Goal: Find specific page/section: Find specific page/section

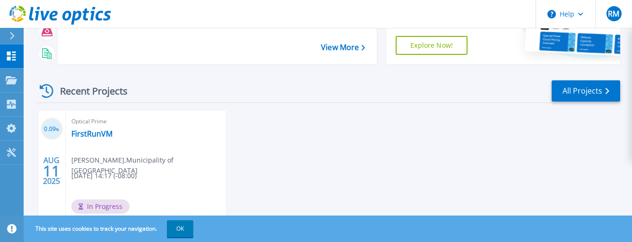
scroll to position [140, 0]
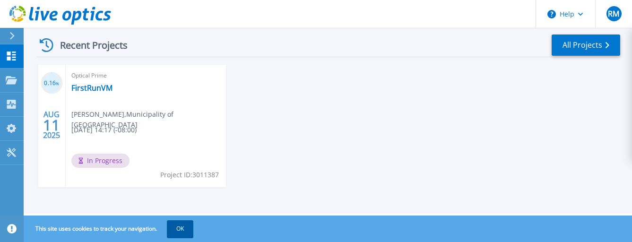
click at [181, 228] on button "OK" at bounding box center [180, 228] width 26 height 17
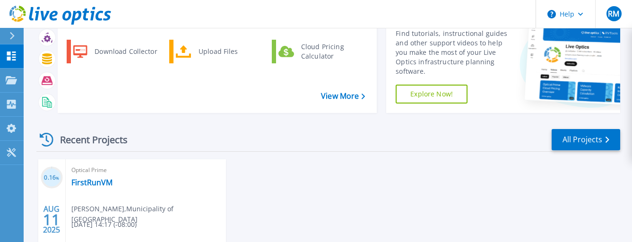
scroll to position [0, 0]
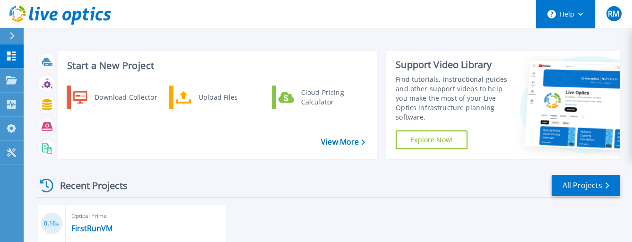
click at [582, 13] on icon at bounding box center [580, 14] width 5 height 3
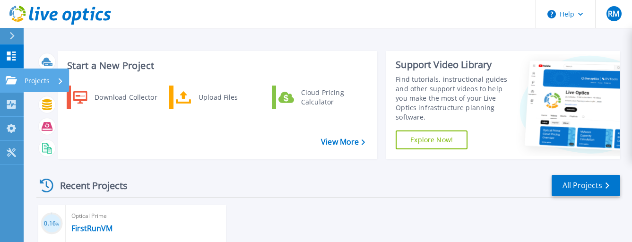
click at [14, 81] on icon at bounding box center [11, 80] width 11 height 8
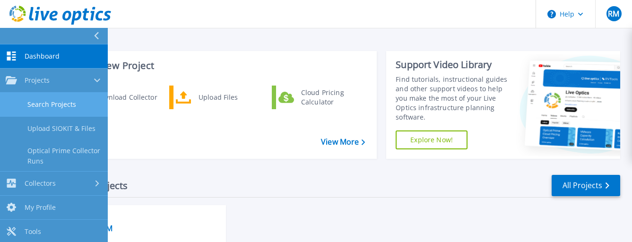
click at [34, 104] on link "Search Projects" at bounding box center [54, 105] width 108 height 24
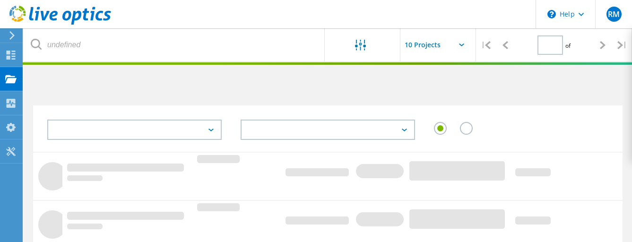
type input "1"
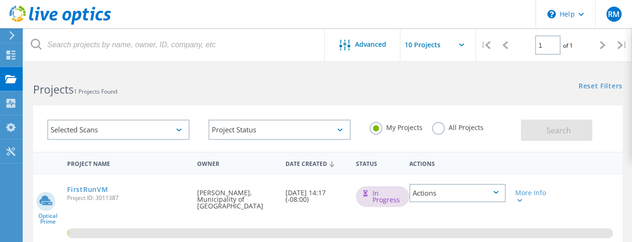
click at [438, 131] on label "All Projects" at bounding box center [458, 126] width 52 height 9
click at [0, 0] on input "All Projects" at bounding box center [0, 0] width 0 height 0
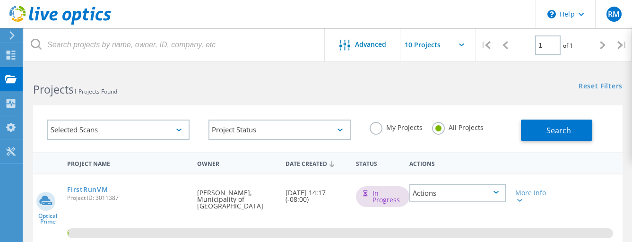
click at [458, 44] on input "text" at bounding box center [447, 44] width 94 height 33
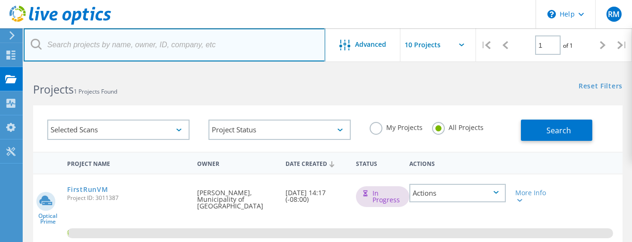
click at [237, 44] on input "text" at bounding box center [174, 44] width 301 height 33
type input "Municipality of [GEOGRAPHIC_DATA]"
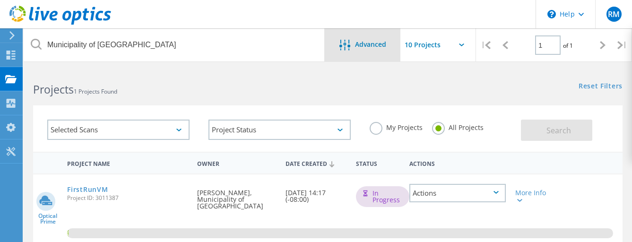
click at [359, 43] on span "Advanced" at bounding box center [370, 44] width 31 height 7
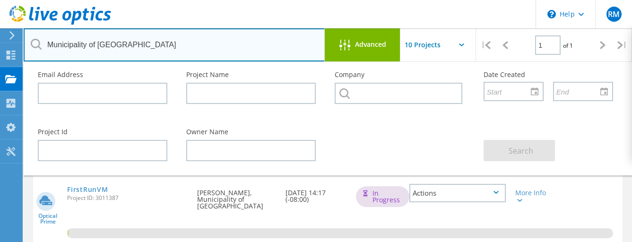
click at [297, 35] on input "Municipality of [GEOGRAPHIC_DATA]" at bounding box center [174, 44] width 301 height 33
click at [175, 45] on input "Municipality of [GEOGRAPHIC_DATA]" at bounding box center [174, 44] width 301 height 33
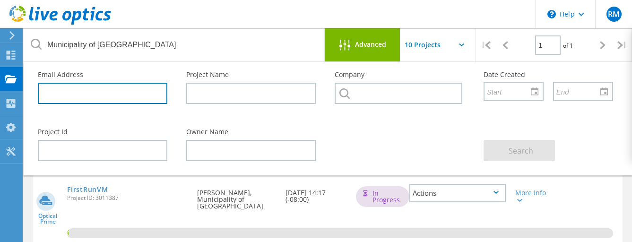
click at [137, 90] on input "text" at bounding box center [102, 93] width 129 height 21
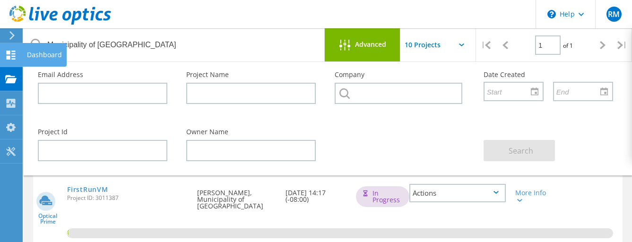
click at [12, 53] on use at bounding box center [11, 55] width 9 height 9
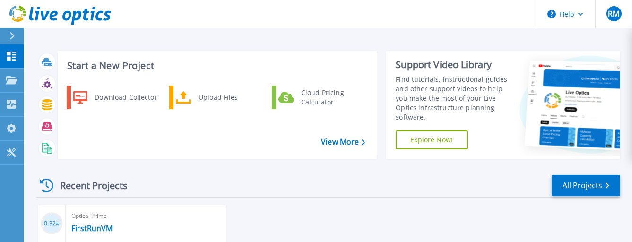
scroll to position [94, 0]
